Goal: Task Accomplishment & Management: Manage account settings

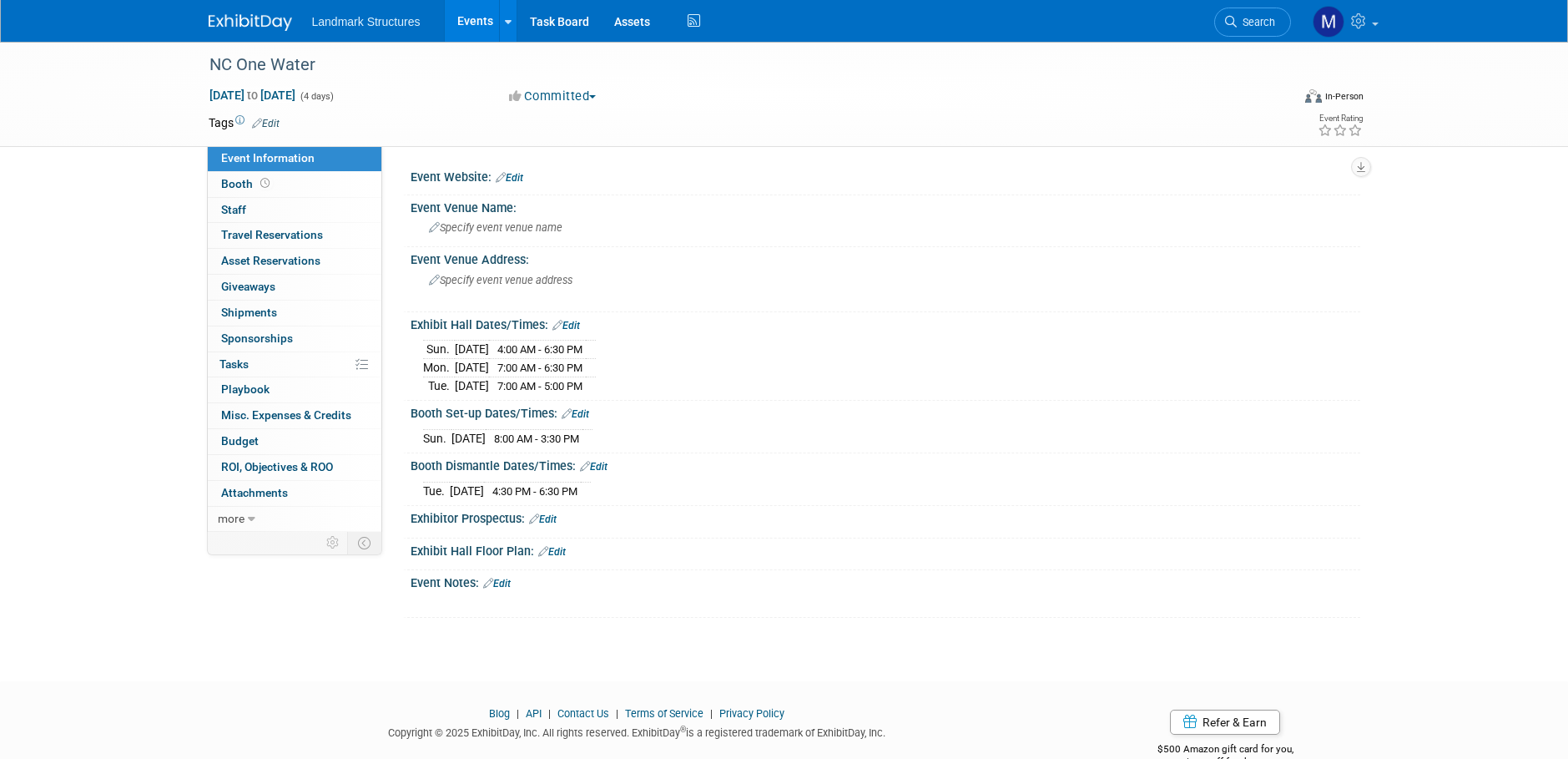
click at [473, 23] on link "Events" at bounding box center [475, 21] width 61 height 41
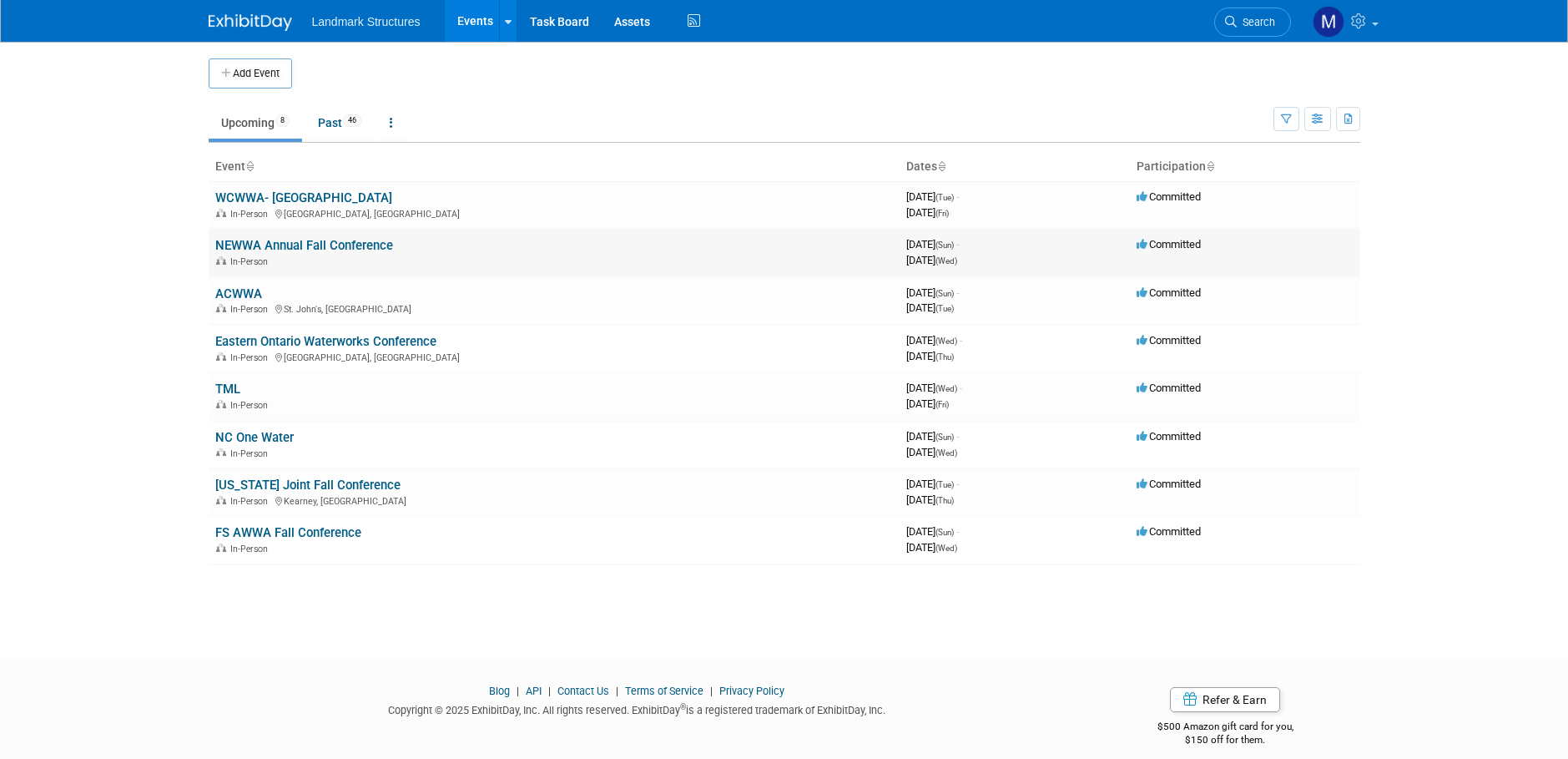
click at [295, 246] on link "NEWWA Annual Fall Conference" at bounding box center [304, 246] width 177 height 15
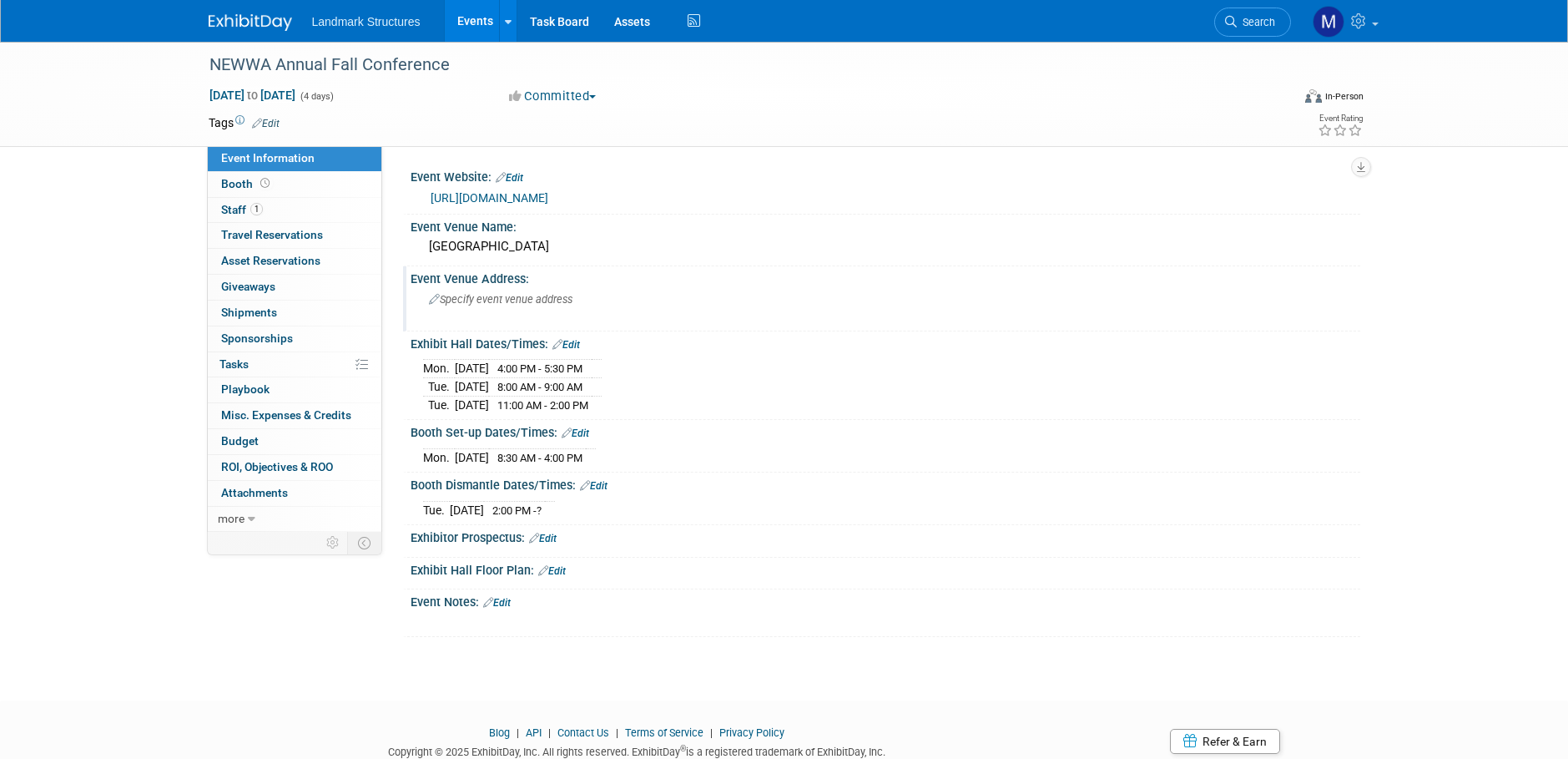
click at [498, 300] on span "Specify event venue address" at bounding box center [500, 298] width 143 height 12
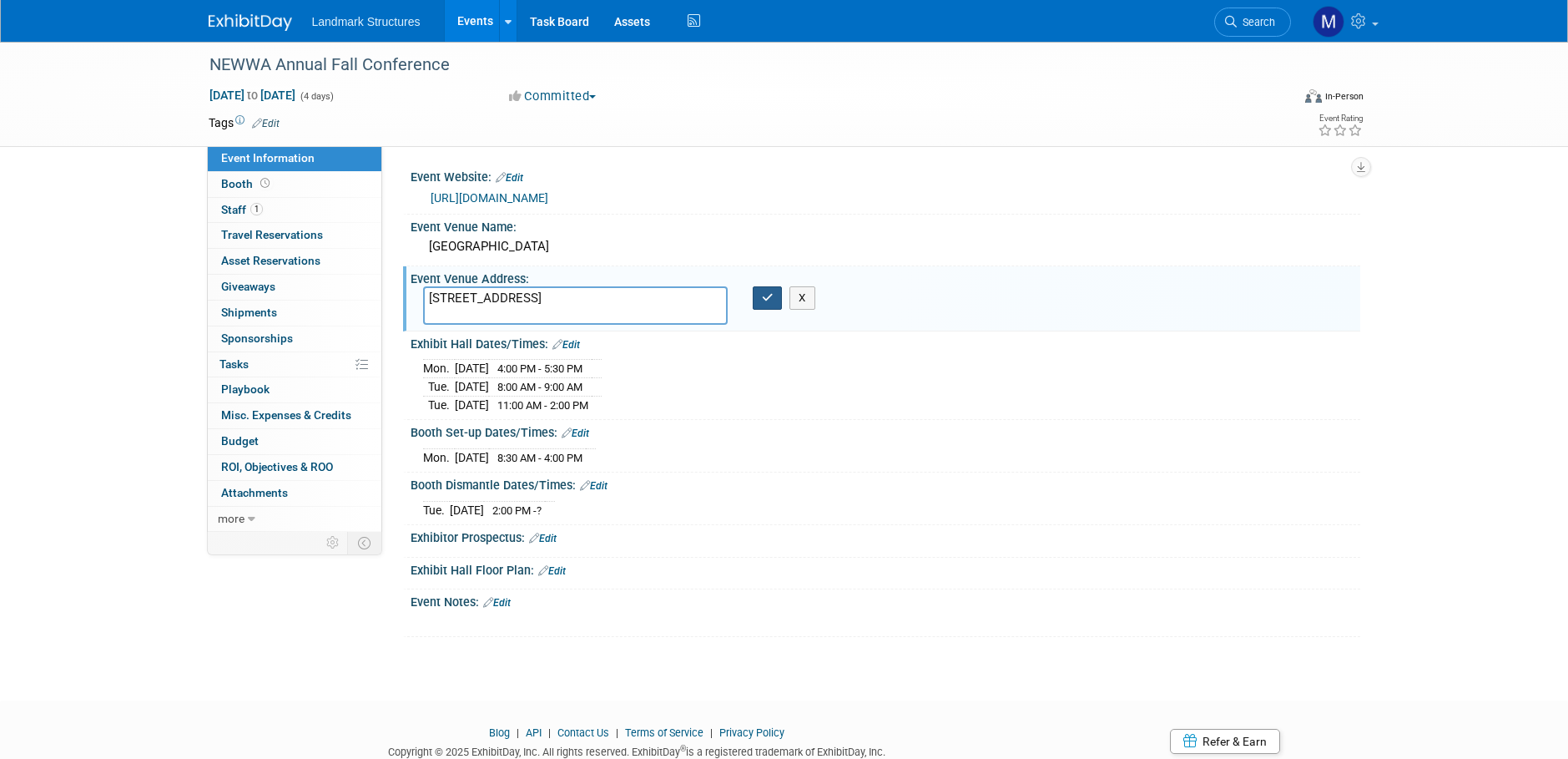
type textarea "[STREET_ADDRESS]"
click at [767, 294] on icon "button" at bounding box center [767, 297] width 11 height 11
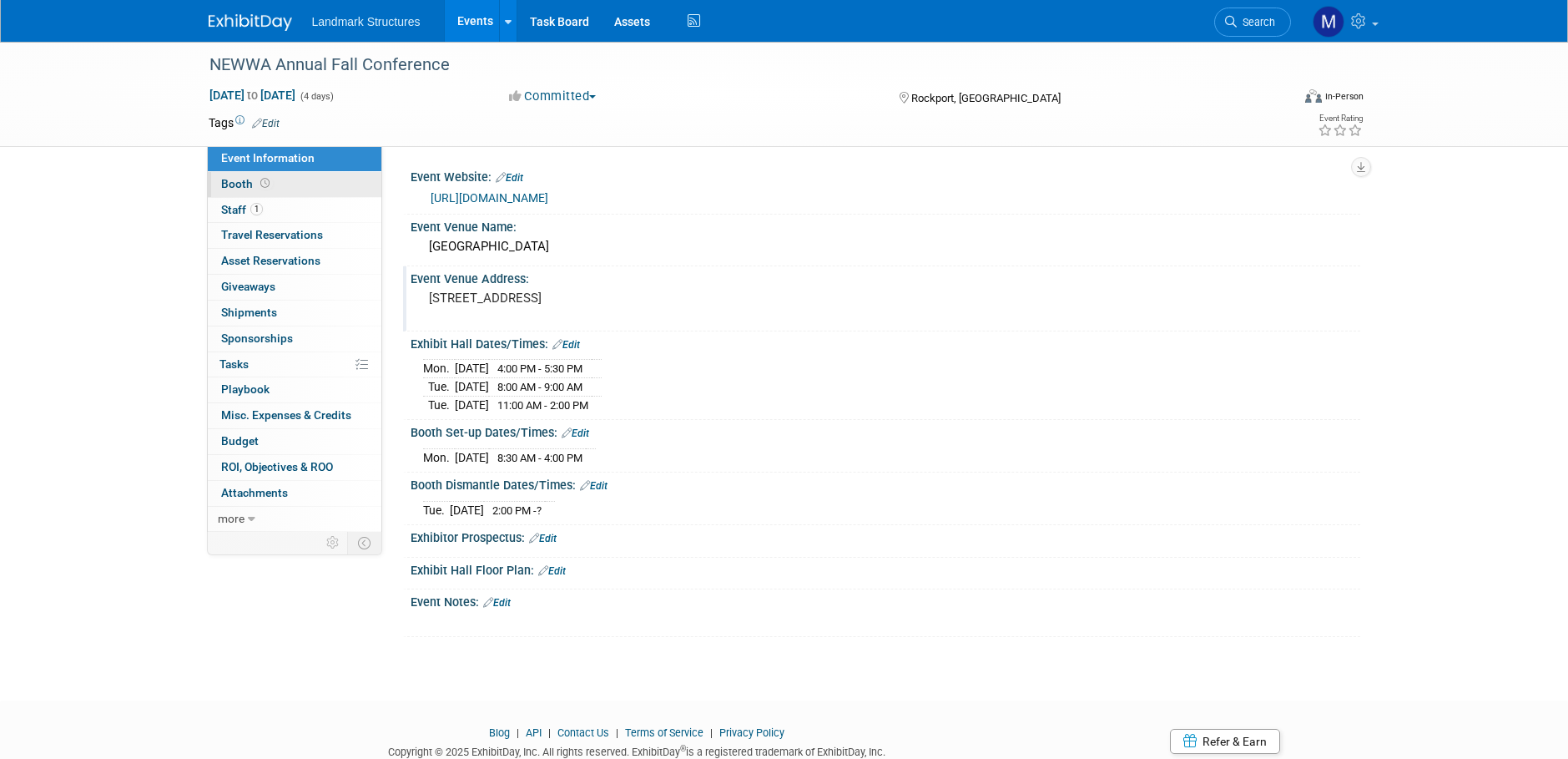
click at [250, 183] on span "Booth" at bounding box center [247, 184] width 52 height 13
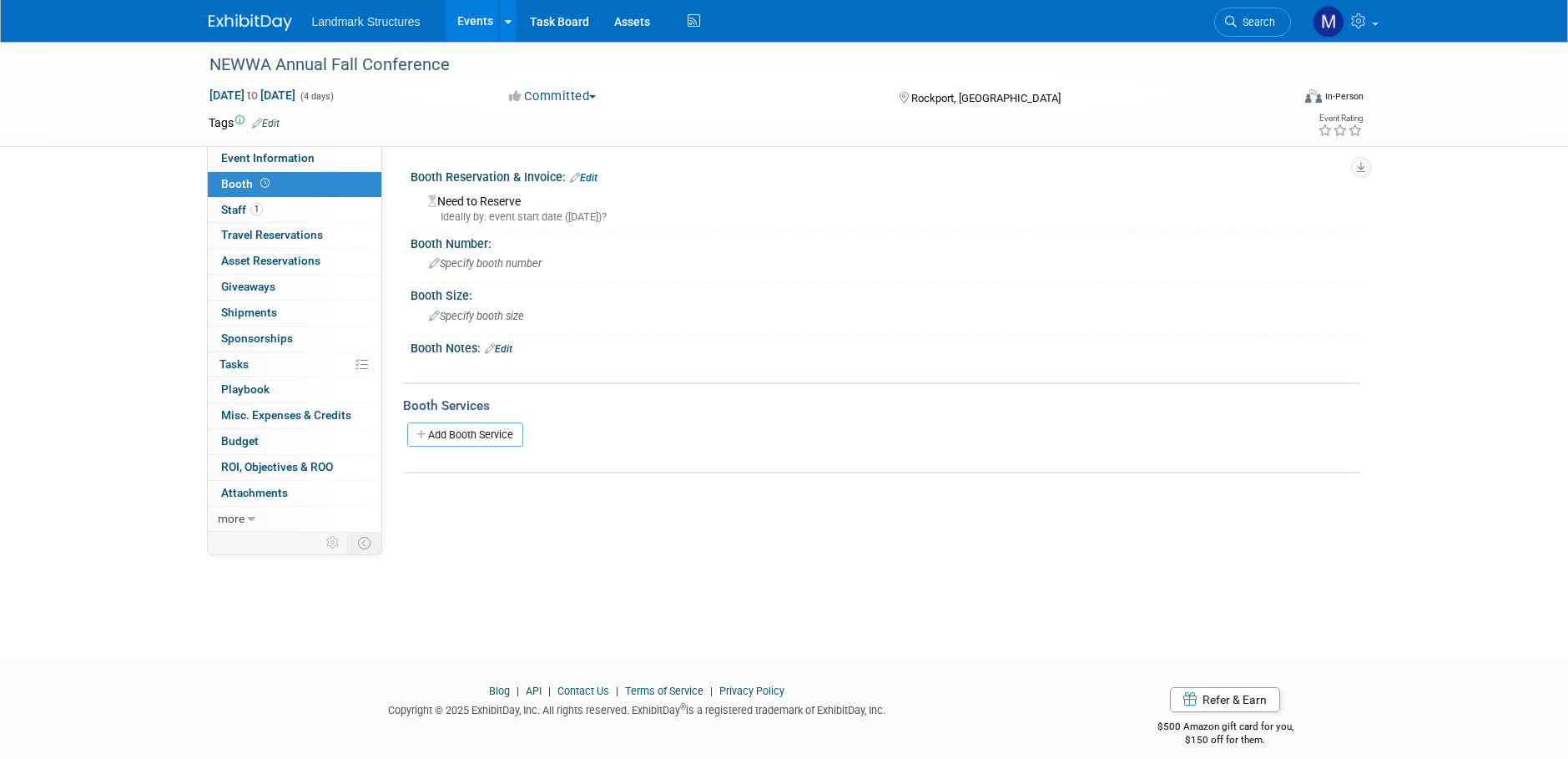
click at [585, 177] on link "Edit" at bounding box center [583, 177] width 27 height 11
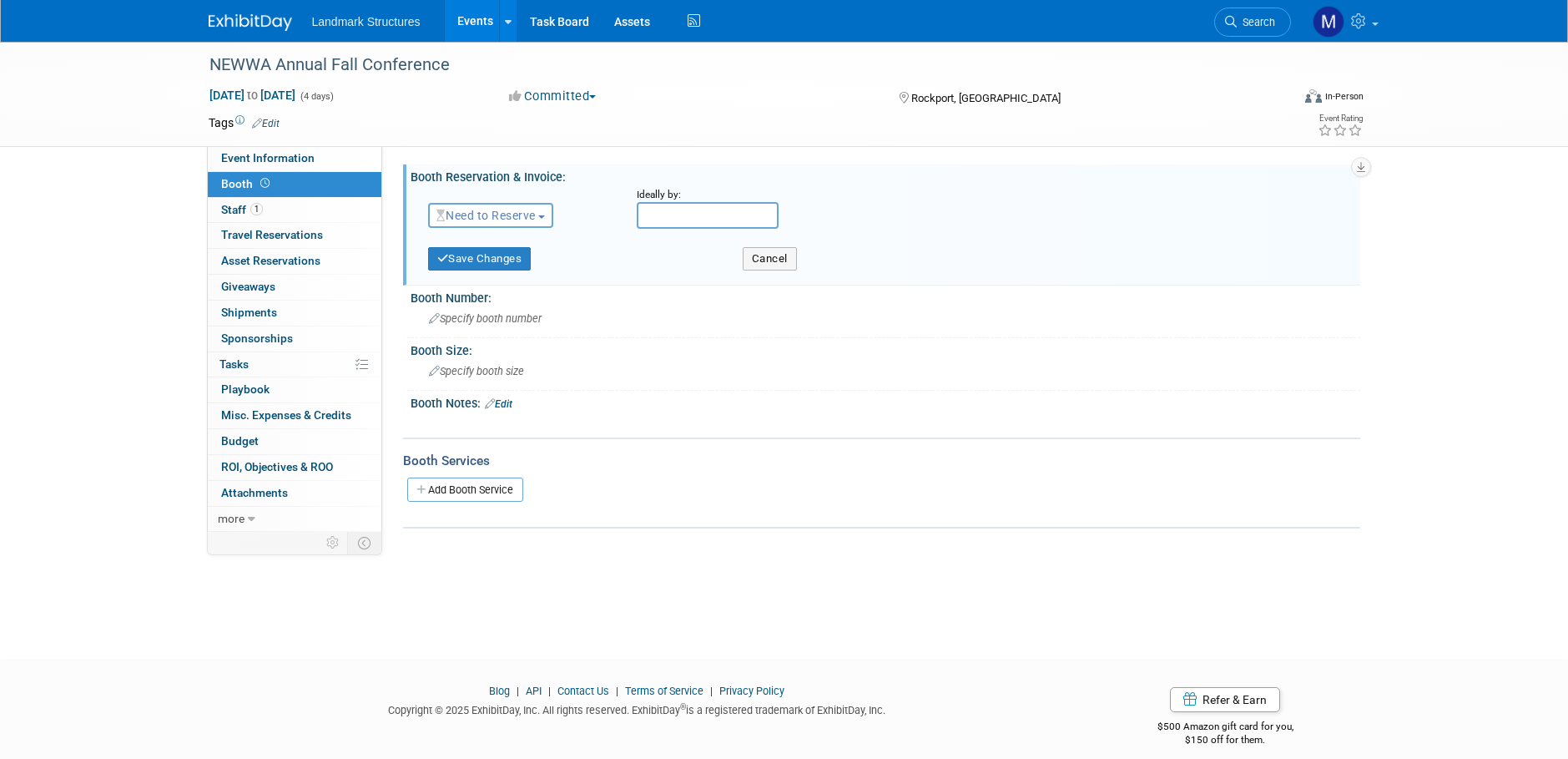
click at [545, 216] on span "button" at bounding box center [541, 218] width 7 height 4
click at [532, 272] on link "Reserved" at bounding box center [518, 266] width 178 height 23
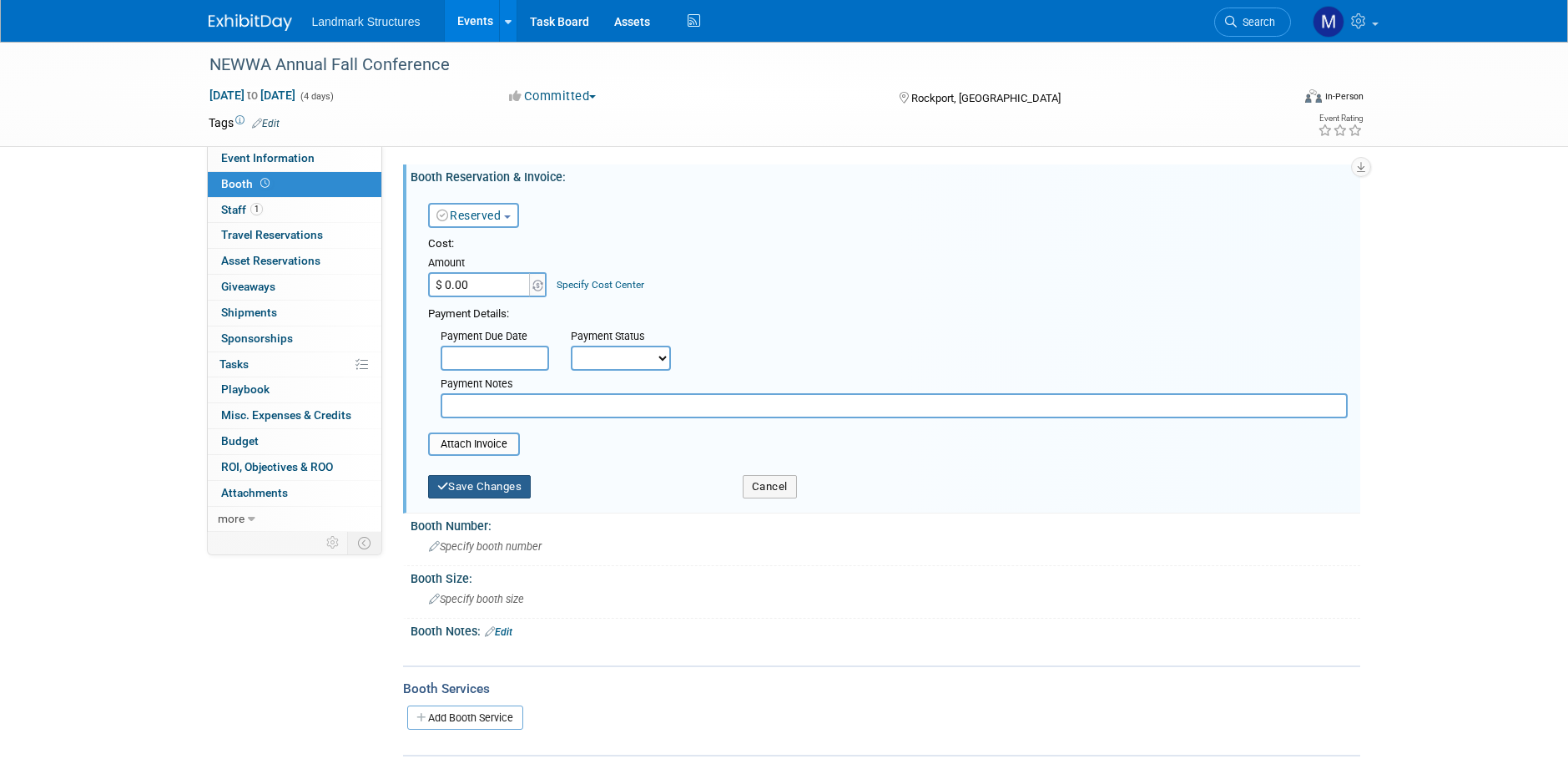
click at [482, 482] on button "Save Changes" at bounding box center [479, 486] width 103 height 23
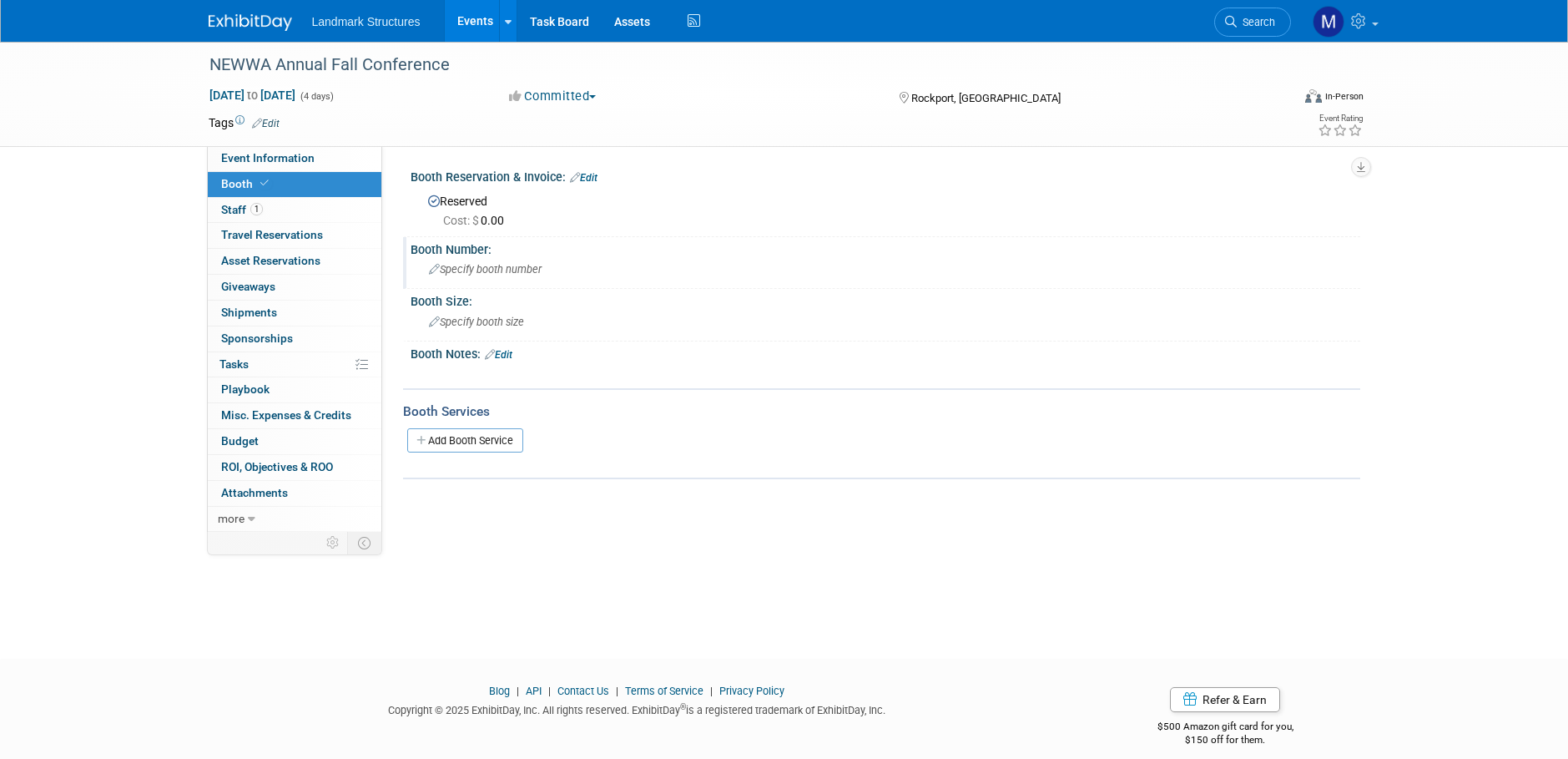
click at [498, 260] on div "Specify booth number" at bounding box center [885, 269] width 925 height 26
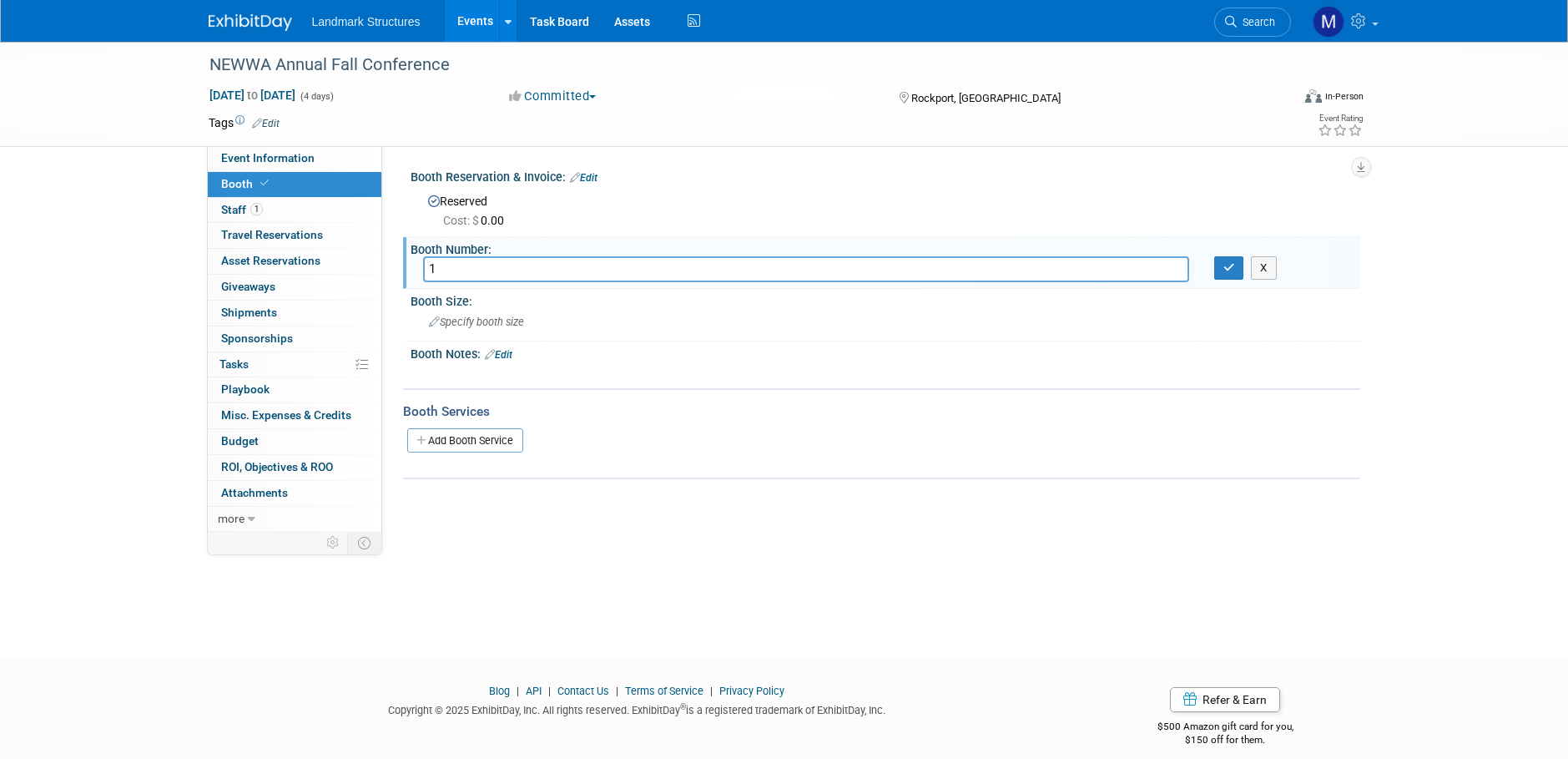
type input "1"
click at [1224, 280] on div "1 X" at bounding box center [885, 269] width 949 height 26
click at [1224, 268] on icon "button" at bounding box center [1229, 267] width 11 height 11
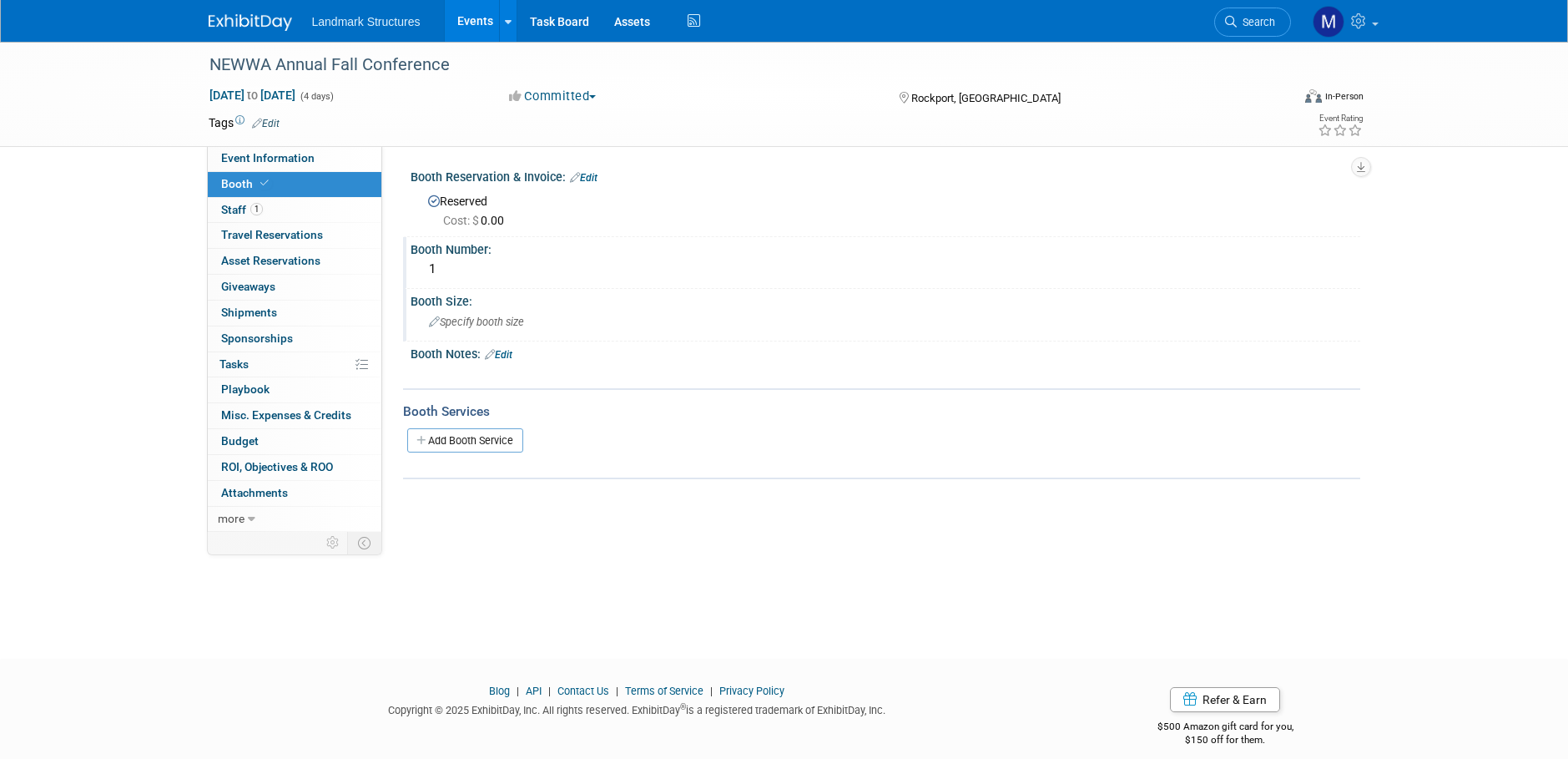
click at [521, 331] on div "Specify booth size" at bounding box center [885, 322] width 925 height 26
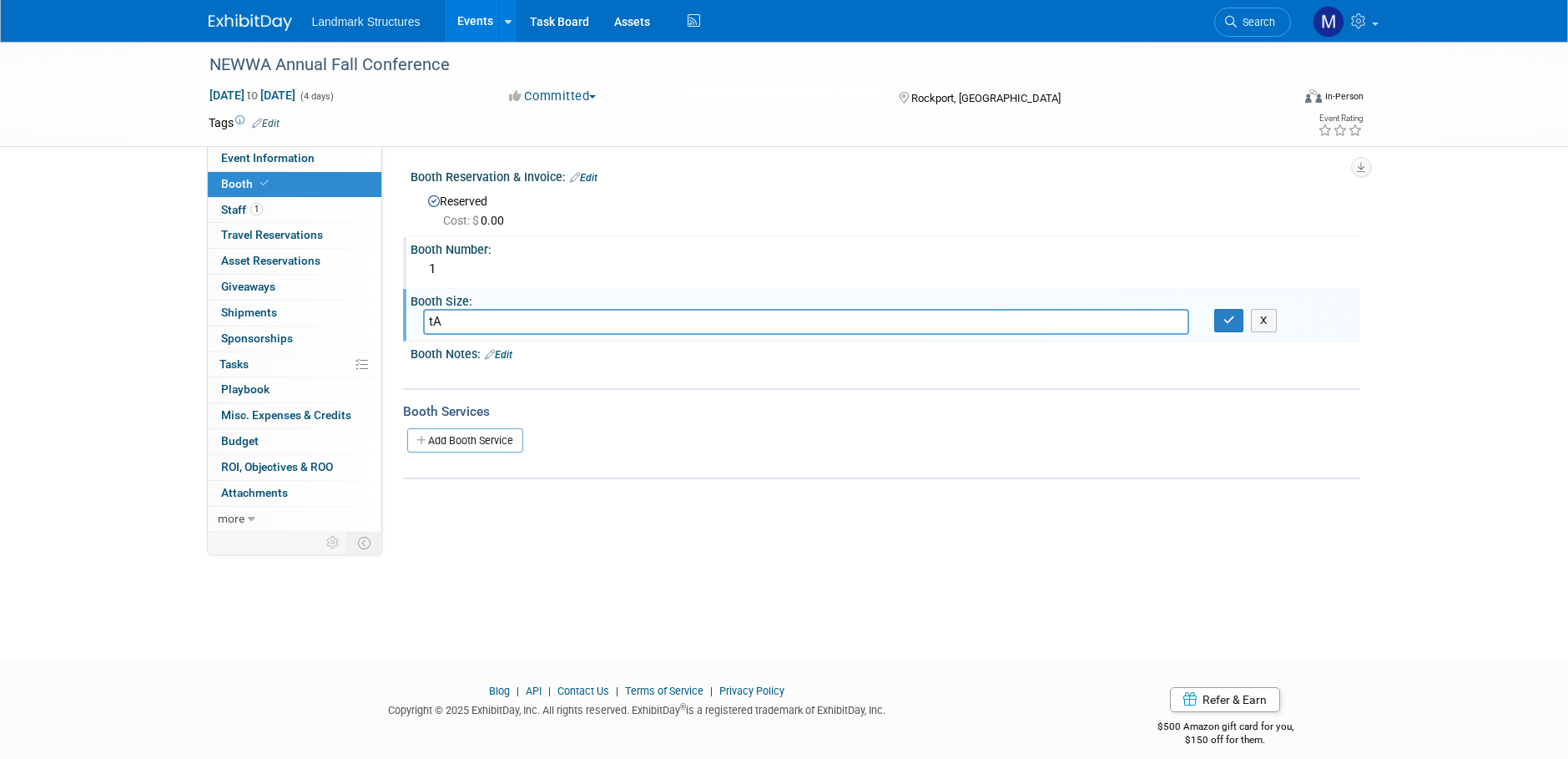
type input "t"
type input "Tabletop"
click at [1223, 317] on button "button" at bounding box center [1229, 320] width 30 height 23
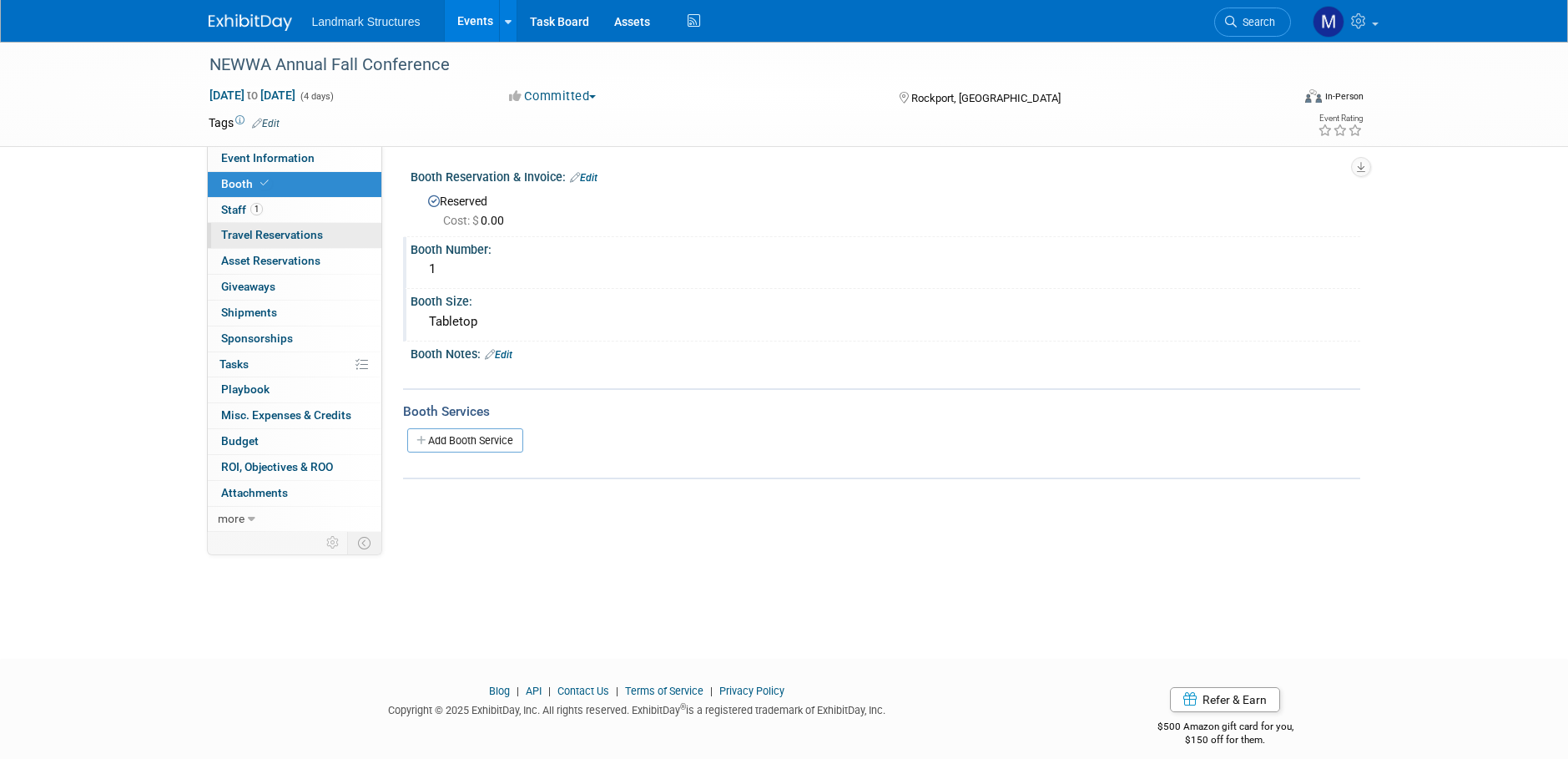
click at [244, 225] on link "0 Travel Reservations 0" at bounding box center [294, 235] width 173 height 25
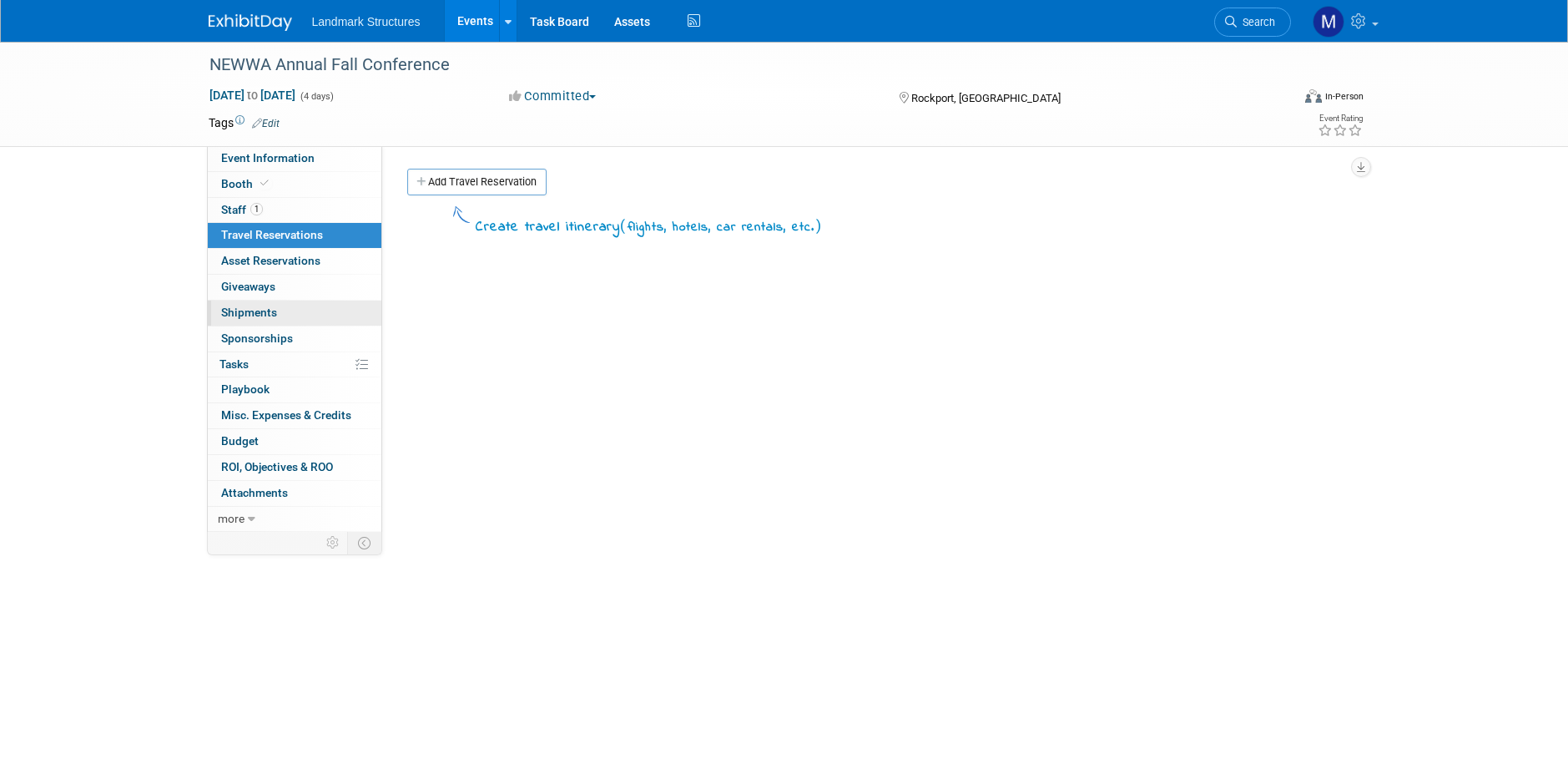
click at [264, 313] on span "Shipments 0" at bounding box center [249, 312] width 56 height 13
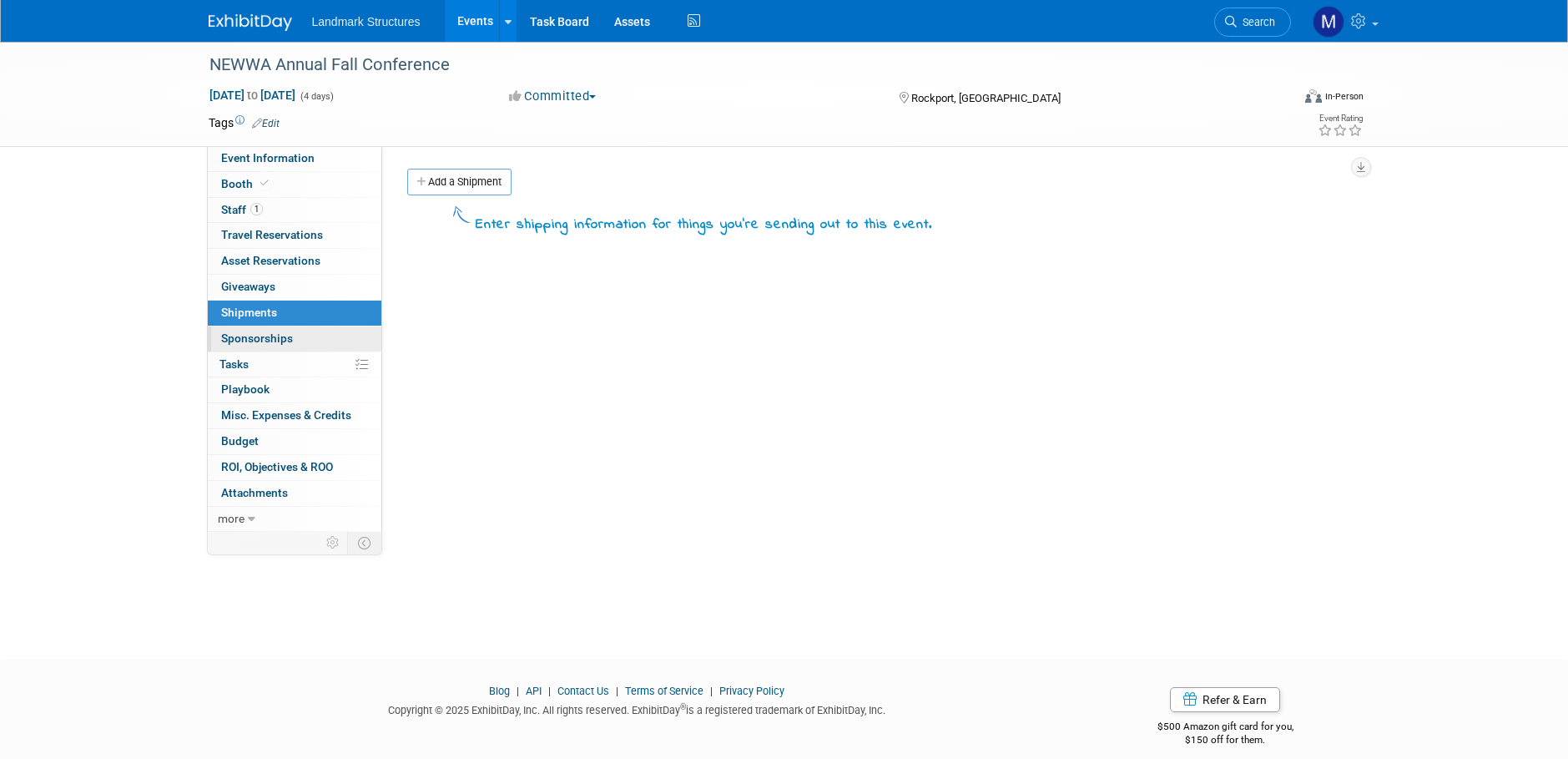
click at [267, 334] on span "Sponsorships 0" at bounding box center [257, 338] width 72 height 13
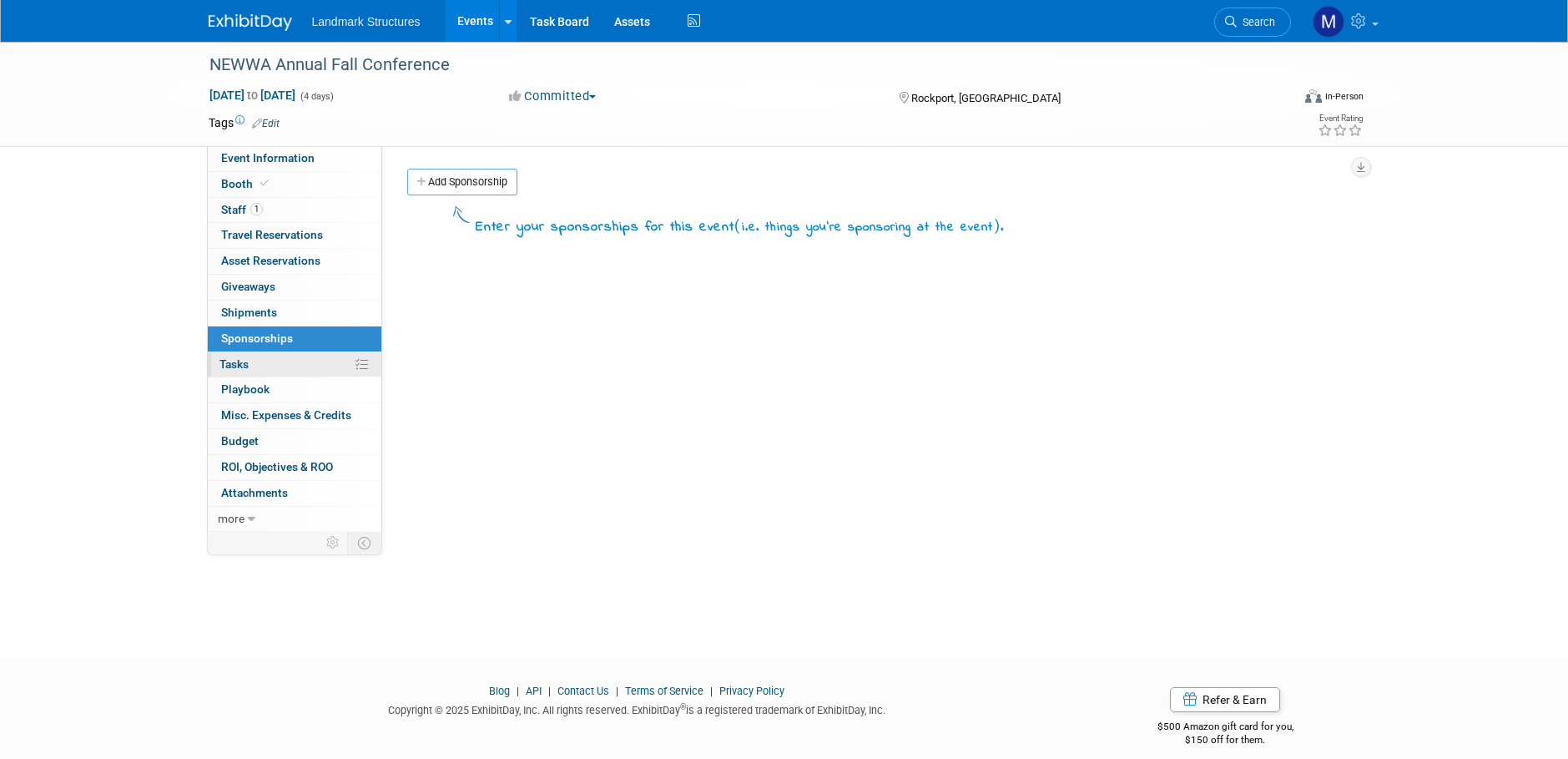
click at [268, 357] on link "0% Tasks 0%" at bounding box center [294, 364] width 173 height 25
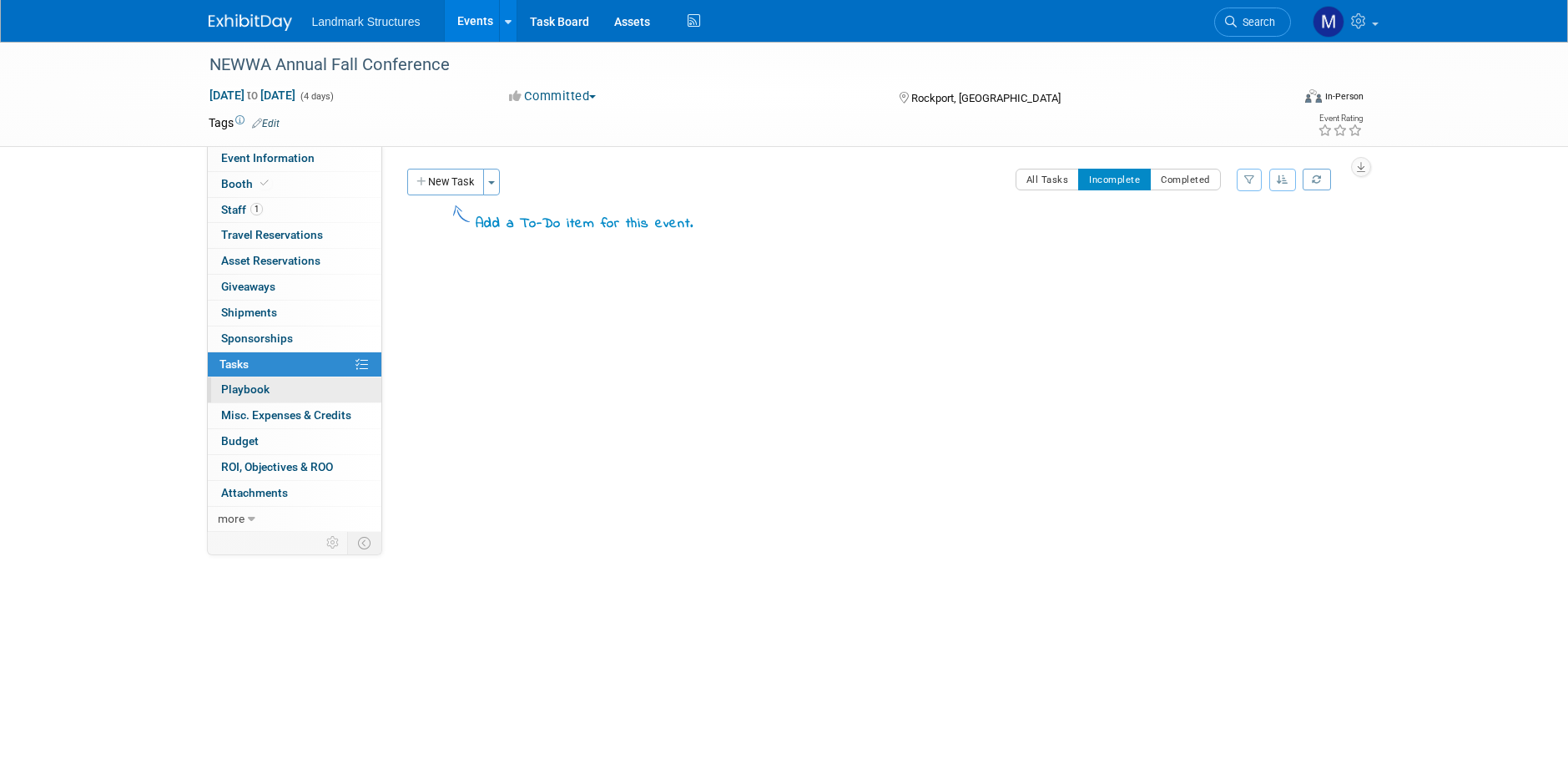
click at [272, 390] on link "0 Playbook 0" at bounding box center [294, 389] width 173 height 25
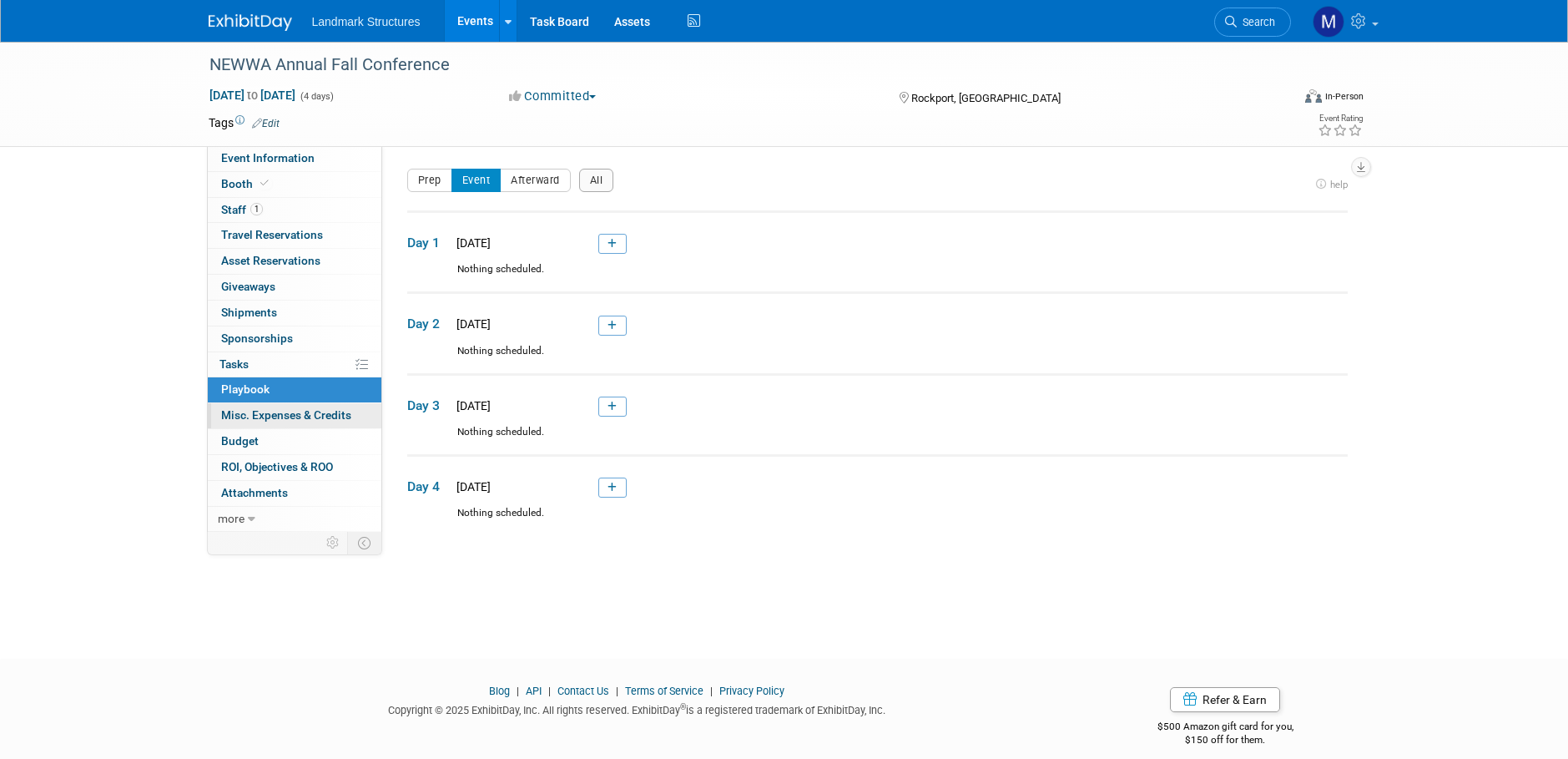
click at [275, 409] on span "Misc. Expenses & Credits 0" at bounding box center [286, 415] width 130 height 13
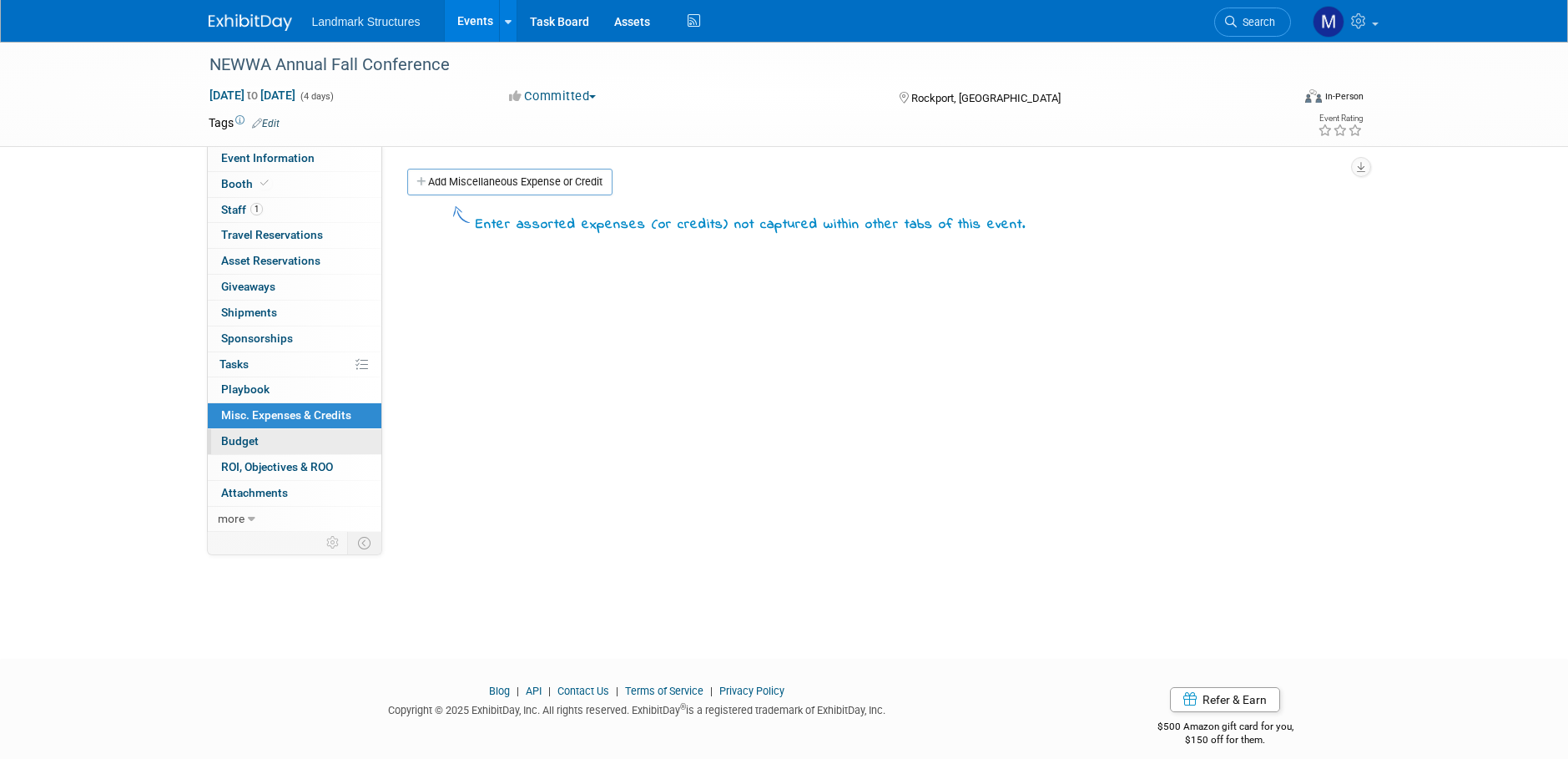
click at [263, 444] on link "Budget" at bounding box center [294, 441] width 173 height 25
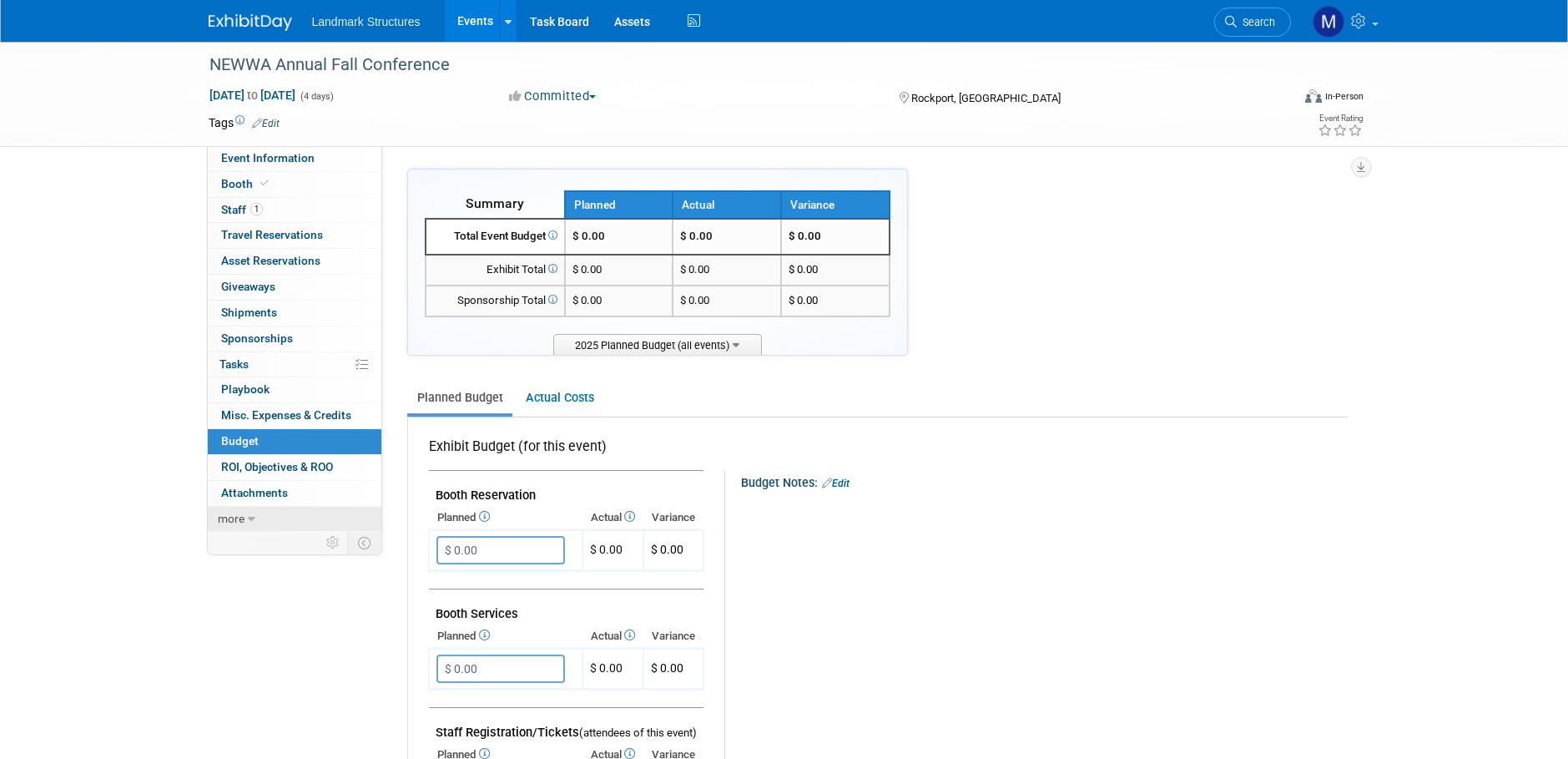
click at [262, 510] on link "more" at bounding box center [294, 519] width 173 height 25
click at [262, 538] on span "Event Binder (.pdf export)" at bounding box center [288, 543] width 133 height 13
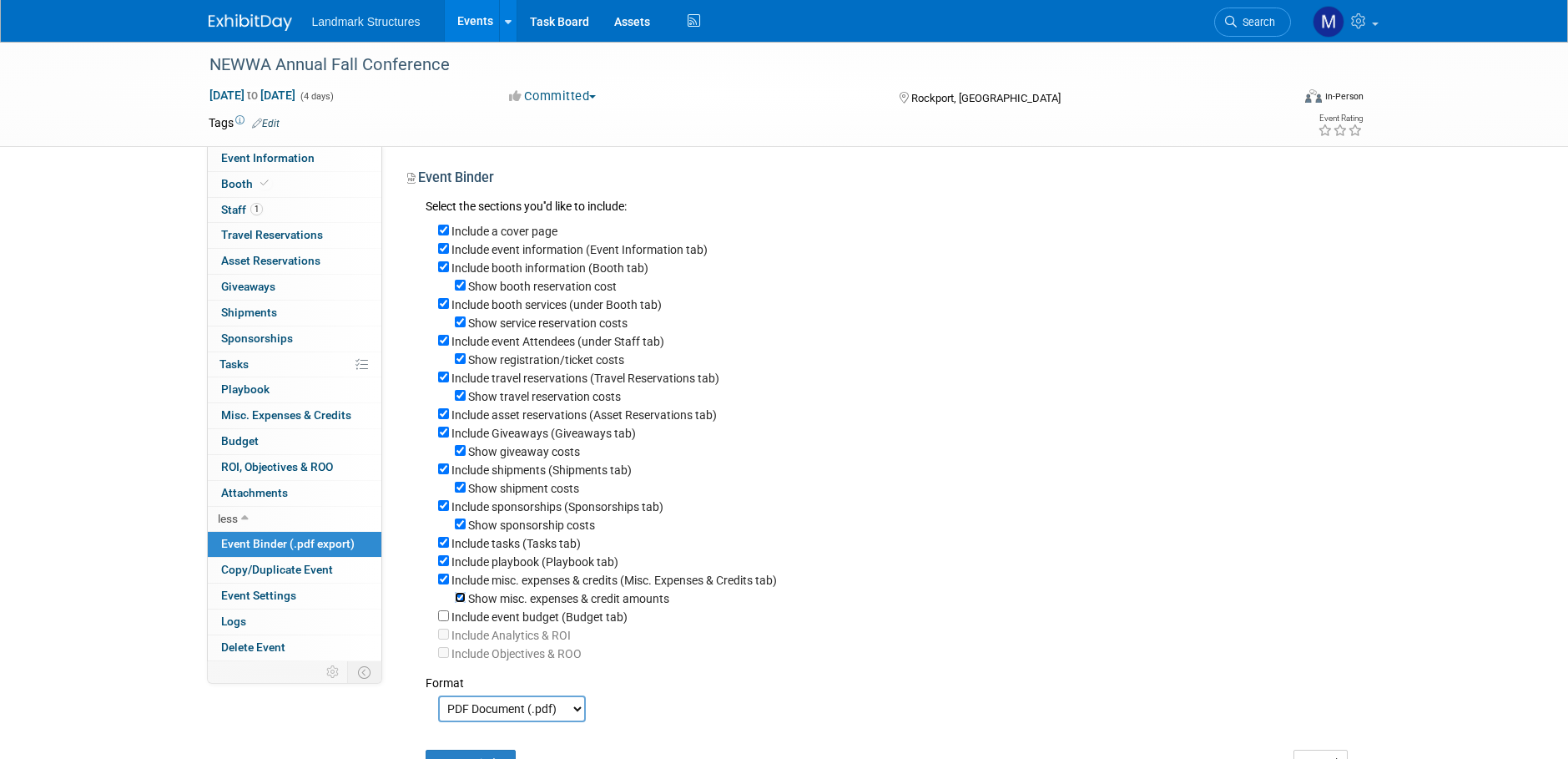
click at [459, 602] on input "Show misc. expenses & credit amounts" at bounding box center [460, 598] width 11 height 11
checkbox input "false"
click at [432, 598] on div "Include a cover page Include event information (Event Information tab) Include …" at bounding box center [886, 439] width 922 height 445
click at [440, 584] on input "Include misc. expenses & credits (Misc. Expenses & Credits tab)" at bounding box center [444, 579] width 11 height 11
checkbox input "false"
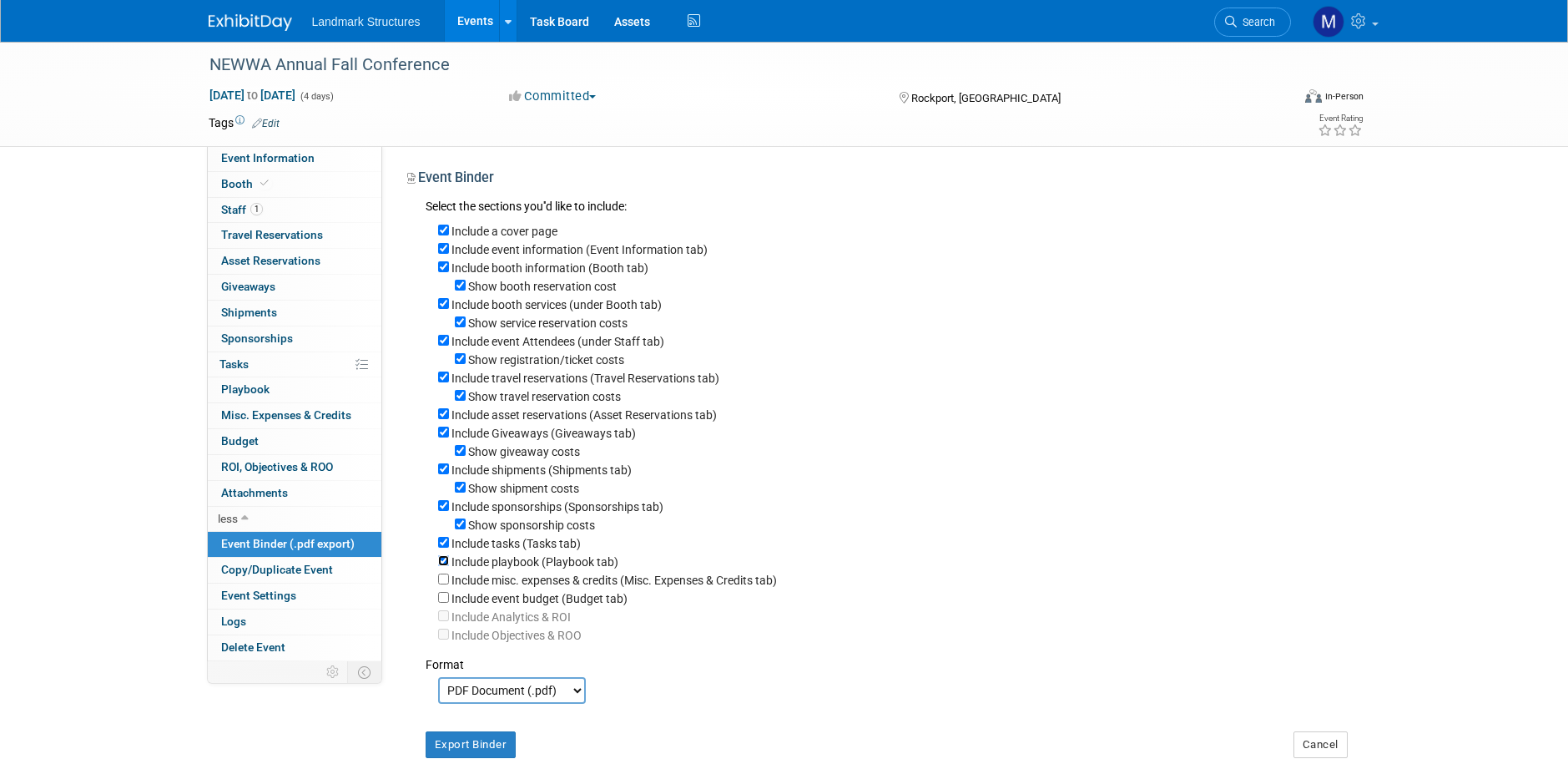
click at [444, 566] on input "Include playbook (Playbook tab)" at bounding box center [444, 561] width 11 height 11
checkbox input "false"
click at [444, 548] on input "Include tasks (Tasks tab)" at bounding box center [444, 542] width 11 height 11
checkbox input "false"
click at [464, 530] on div "Show sponsorship costs" at bounding box center [893, 524] width 910 height 19
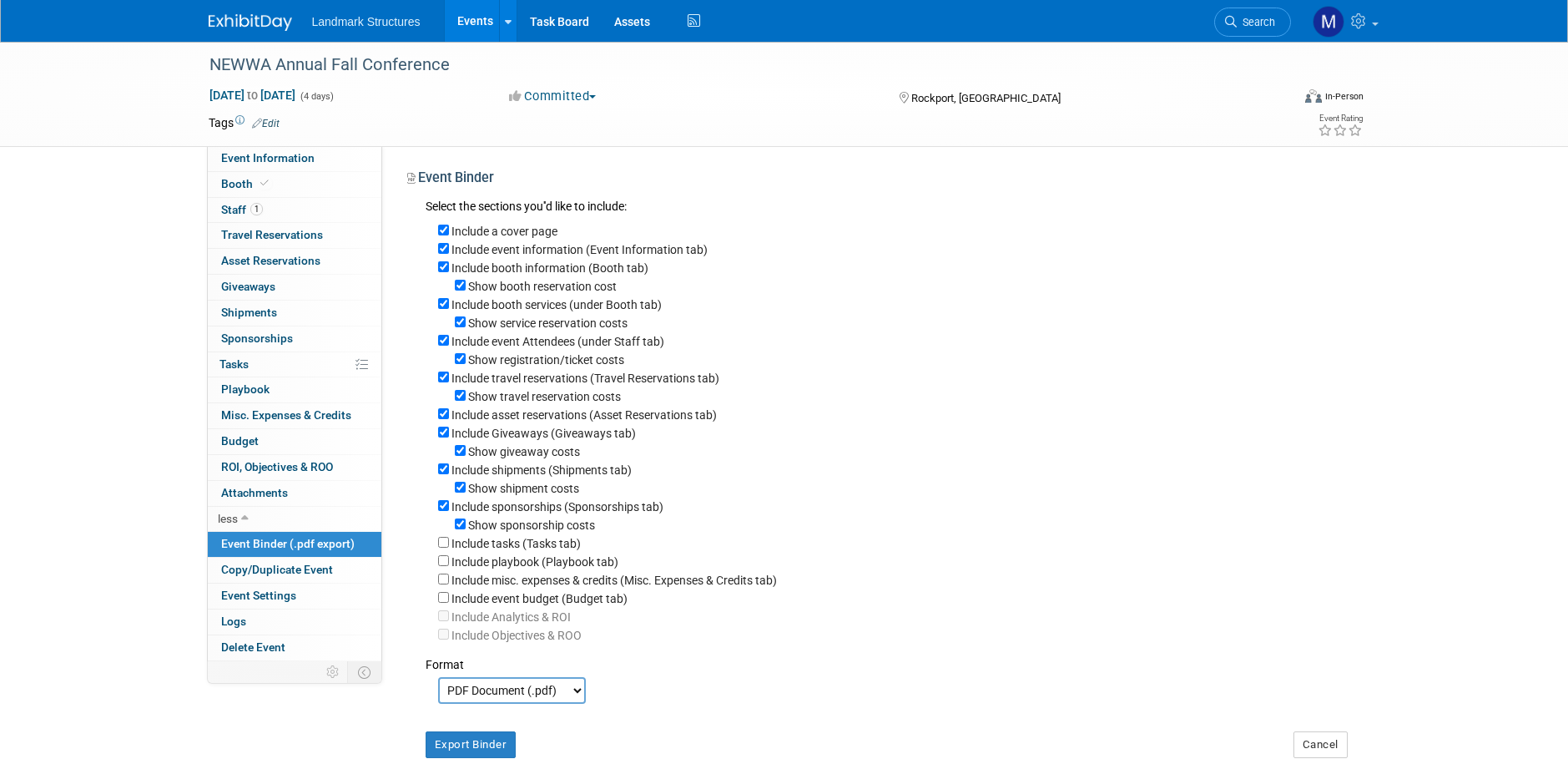
click at [445, 515] on div "Include sponsorships (Sponsorships tab)" at bounding box center [893, 506] width 910 height 19
click at [454, 513] on label "Include sponsorships (Sponsorships tab)" at bounding box center [557, 507] width 212 height 13
click at [449, 510] on input "Include sponsorships (Sponsorships tab)" at bounding box center [444, 506] width 11 height 11
checkbox input "false"
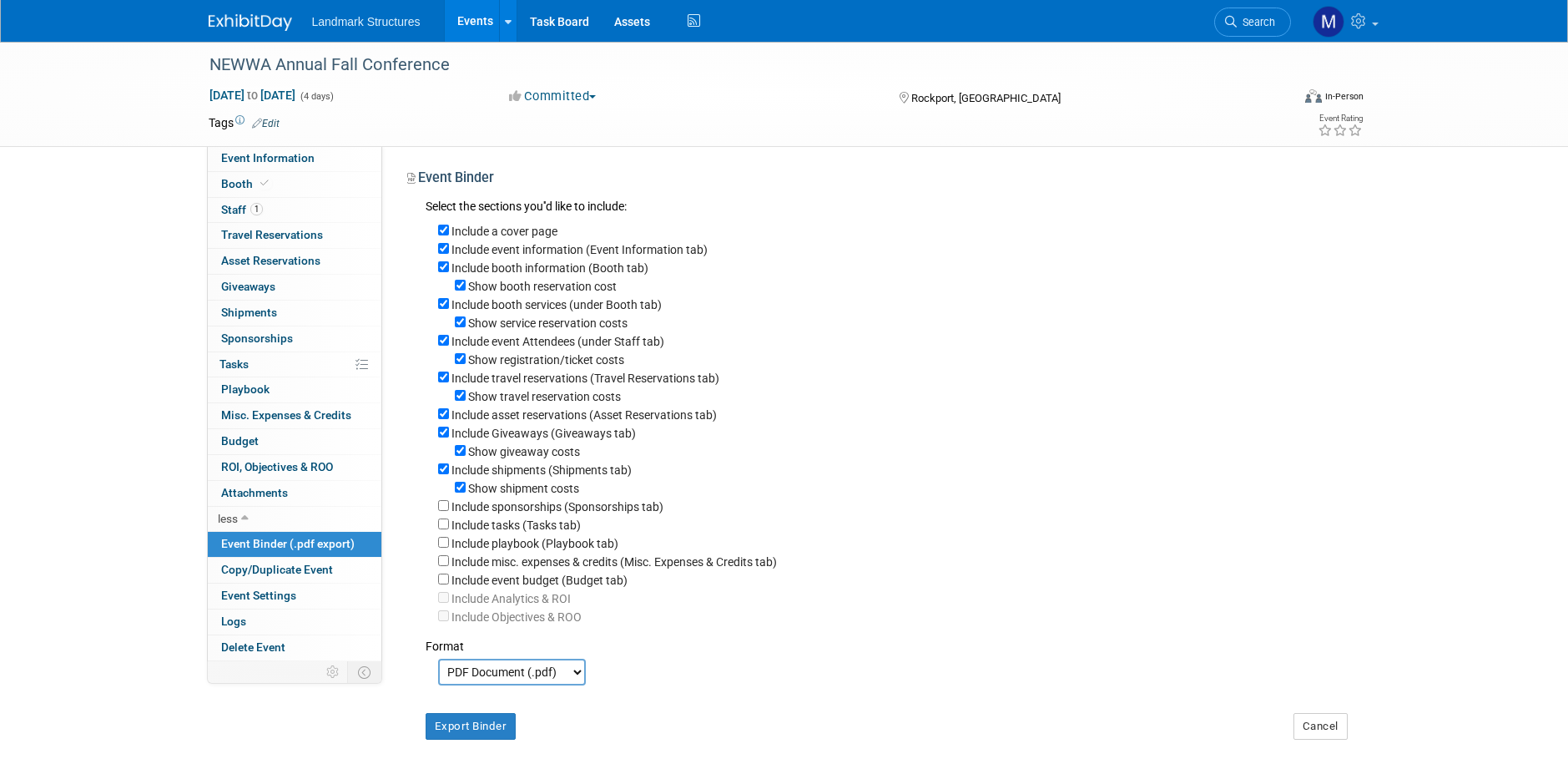
click at [466, 495] on div "Show shipment costs" at bounding box center [893, 488] width 910 height 19
click at [457, 493] on input "Show shipment costs" at bounding box center [460, 487] width 11 height 11
checkbox input "false"
click at [443, 474] on input "Include shipments (Shipments tab)" at bounding box center [444, 469] width 11 height 11
checkbox input "false"
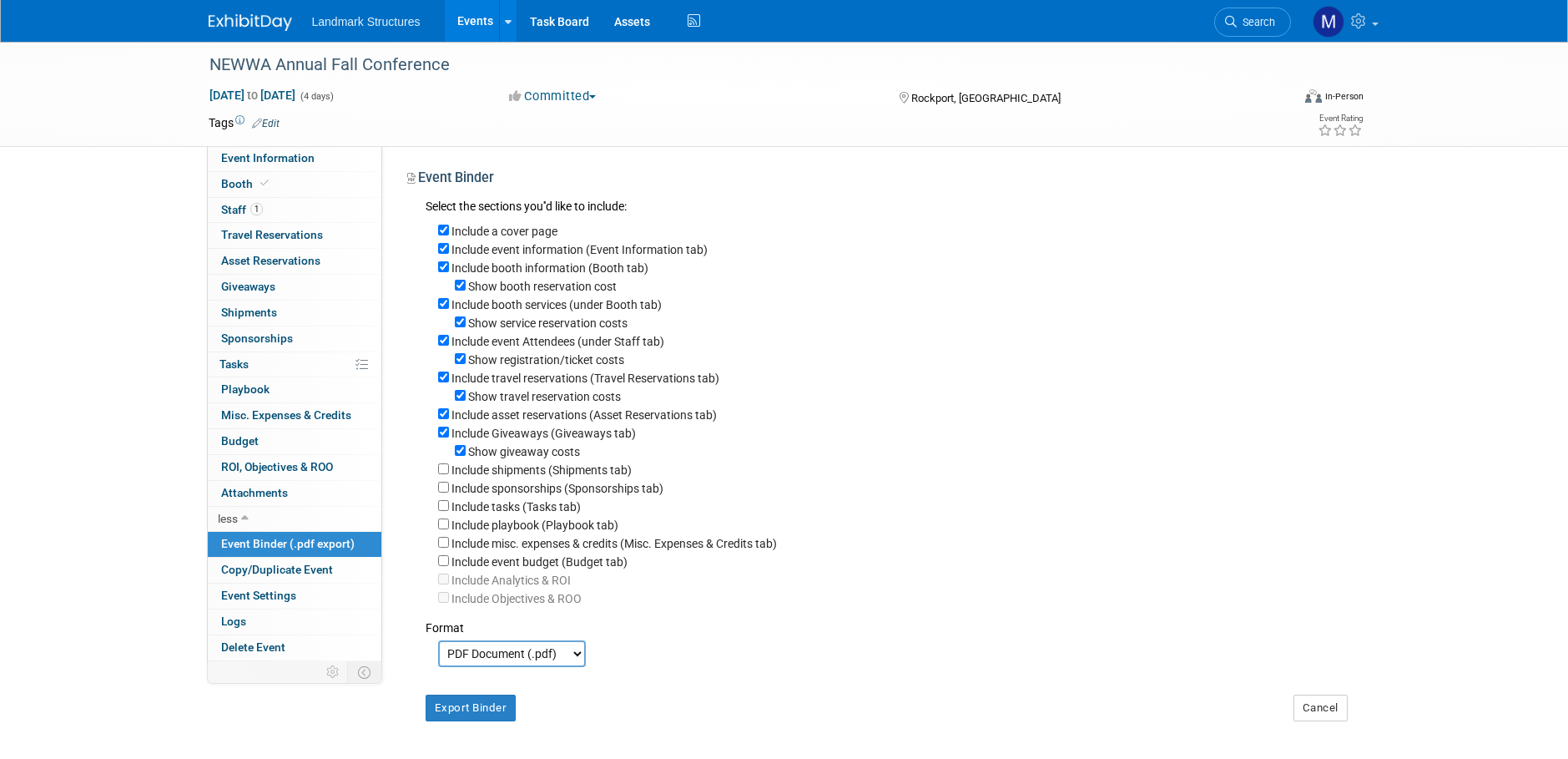
click at [460, 460] on div "Show giveaway costs" at bounding box center [893, 451] width 910 height 19
click at [462, 456] on input "Show giveaway costs" at bounding box center [460, 450] width 11 height 11
checkbox input "false"
click at [445, 437] on input "Include Giveaways (Giveaways tab)" at bounding box center [444, 433] width 11 height 11
checkbox input "false"
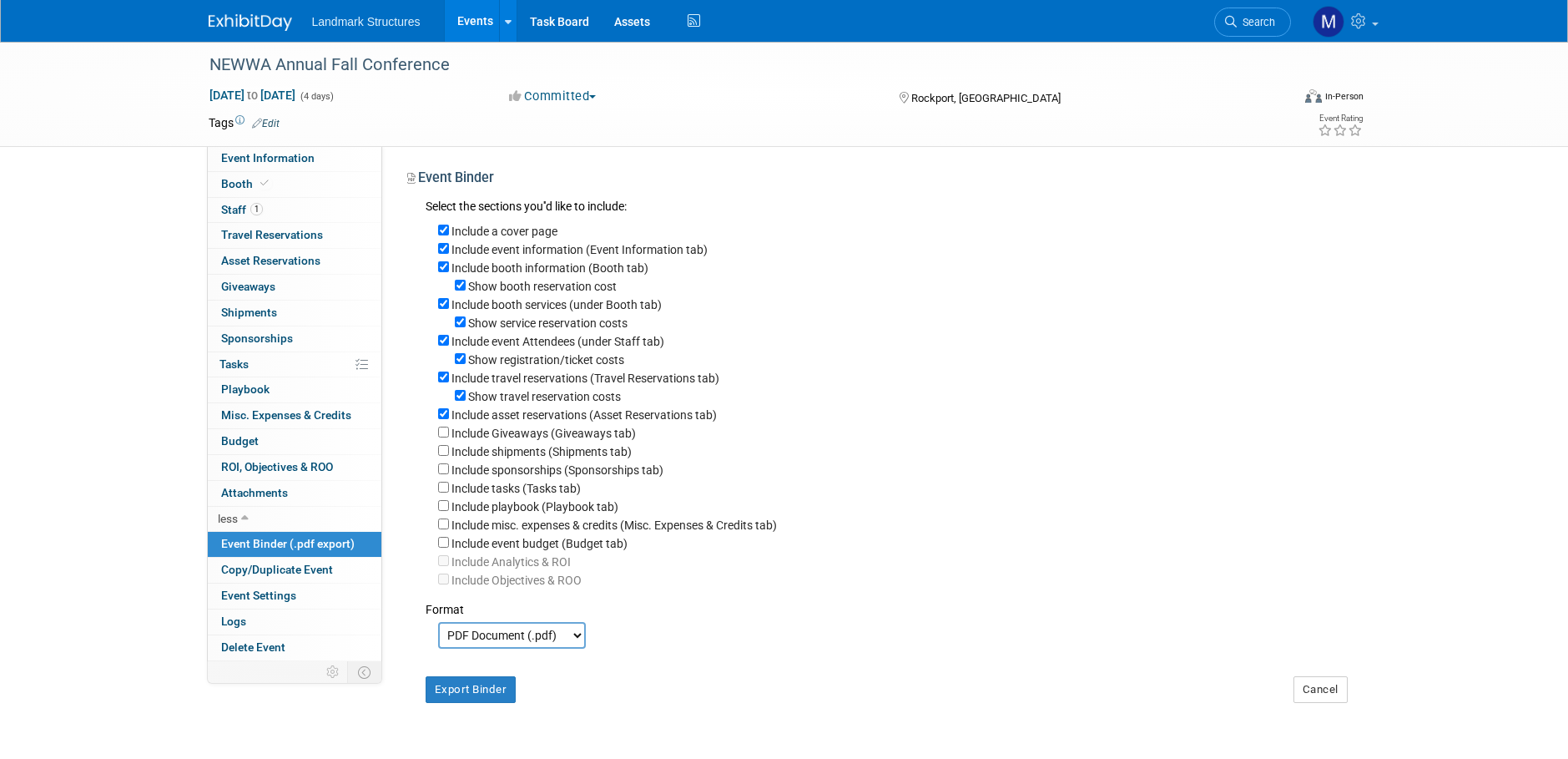
click at [450, 423] on div "Include asset reservations (Asset Reservations tab)" at bounding box center [893, 414] width 910 height 19
click at [441, 419] on input "Include asset reservations (Asset Reservations tab)" at bounding box center [444, 414] width 11 height 11
checkbox input "false"
click at [469, 403] on label "Show travel reservation costs" at bounding box center [544, 396] width 153 height 13
click at [465, 401] on input "Show travel reservation costs" at bounding box center [460, 395] width 11 height 11
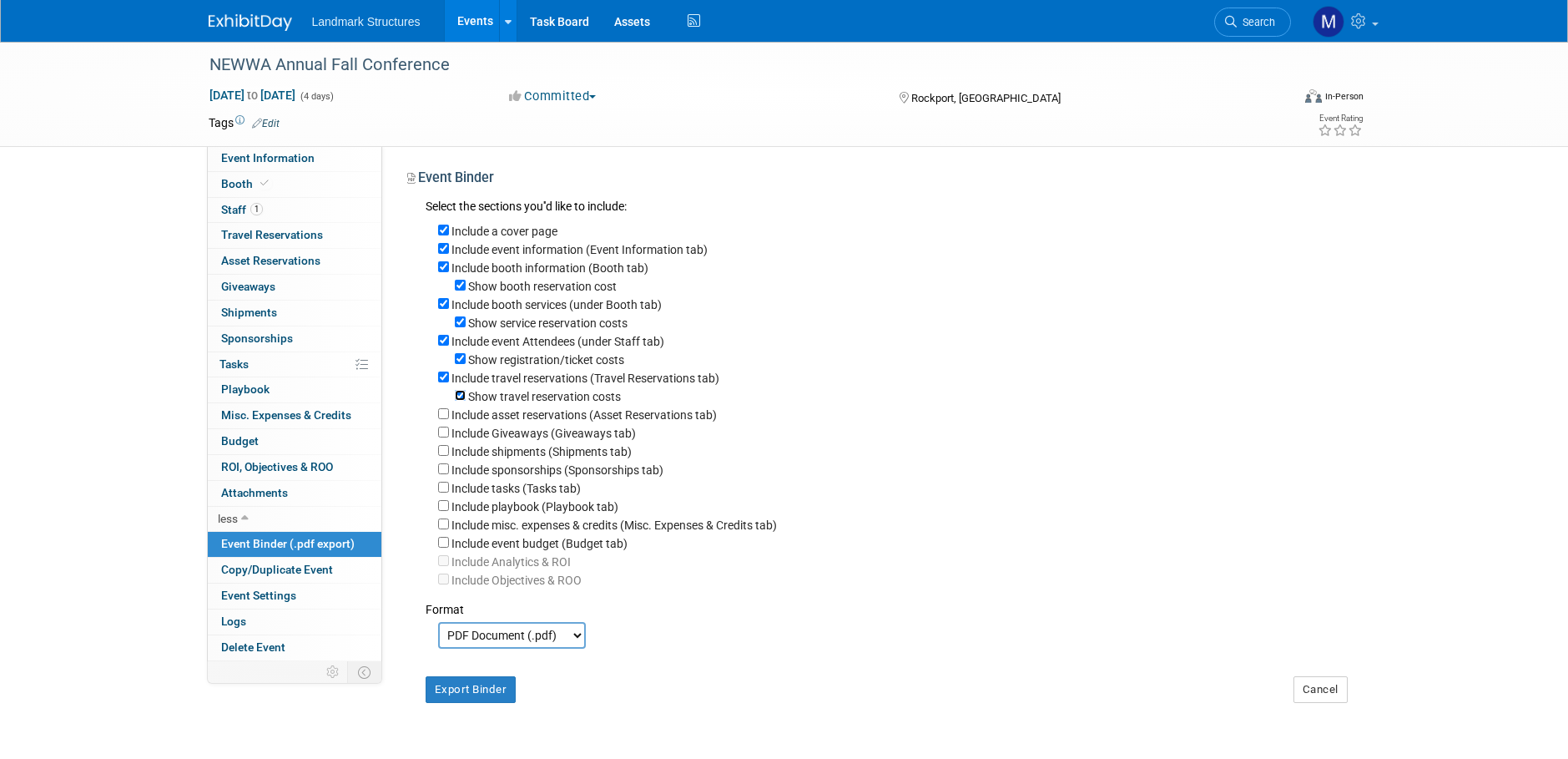
checkbox input "false"
click at [492, 703] on button "Export Binder" at bounding box center [471, 690] width 91 height 26
